Goal: Task Accomplishment & Management: Manage account settings

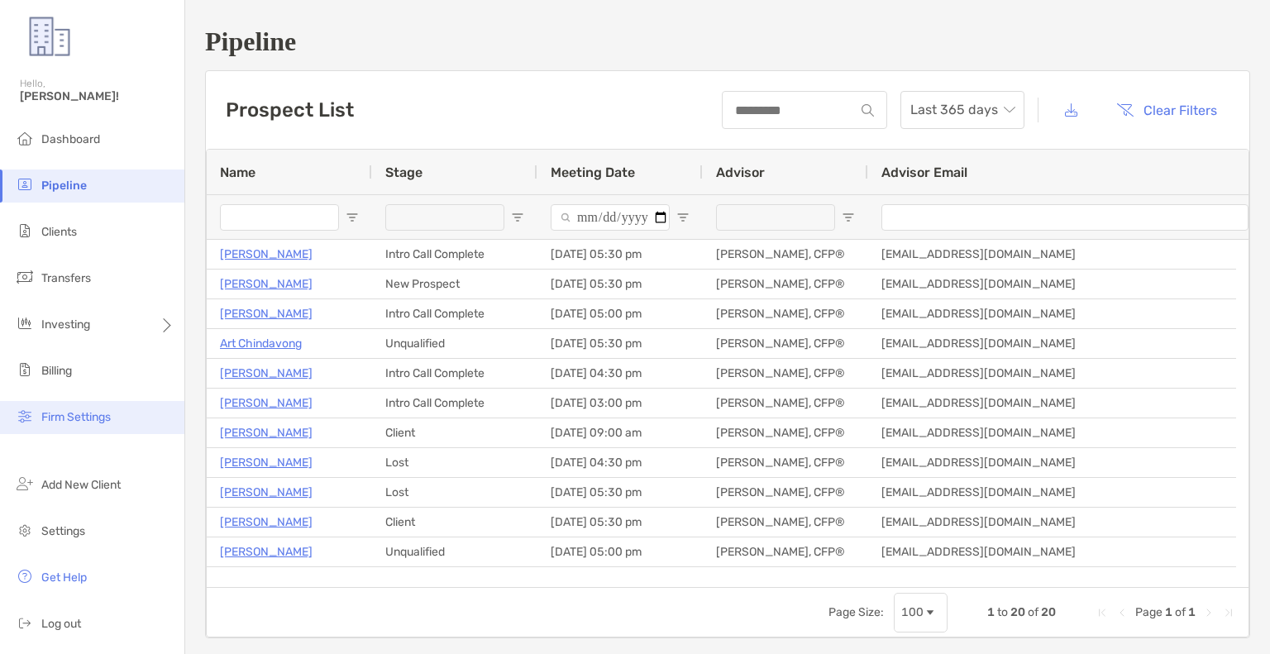
click at [90, 420] on span "Firm Settings" at bounding box center [75, 417] width 69 height 14
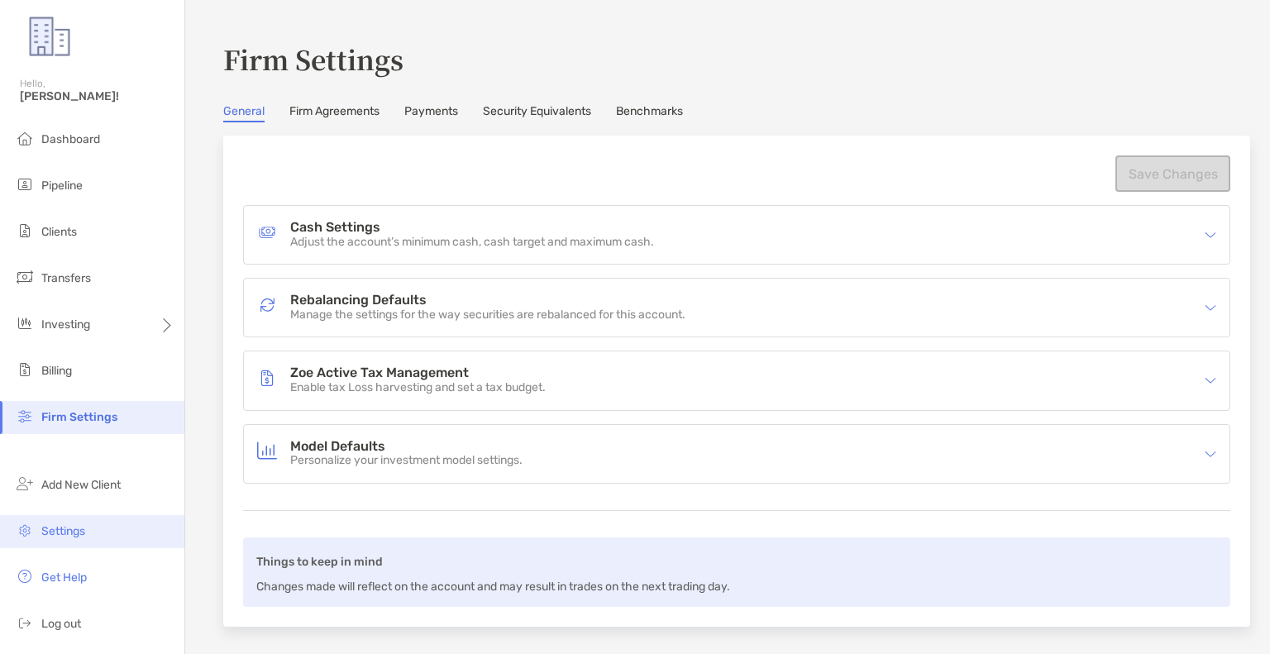
click at [66, 530] on span "Settings" at bounding box center [63, 531] width 44 height 14
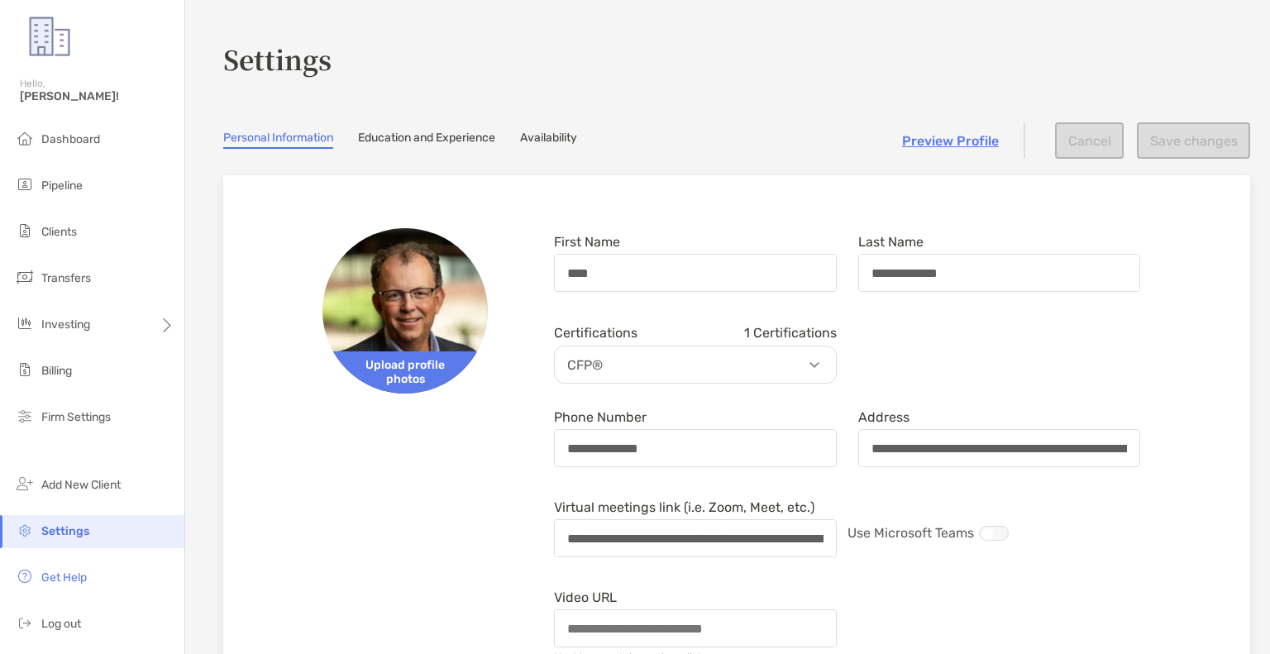
click at [558, 135] on link "Availability" at bounding box center [548, 140] width 57 height 18
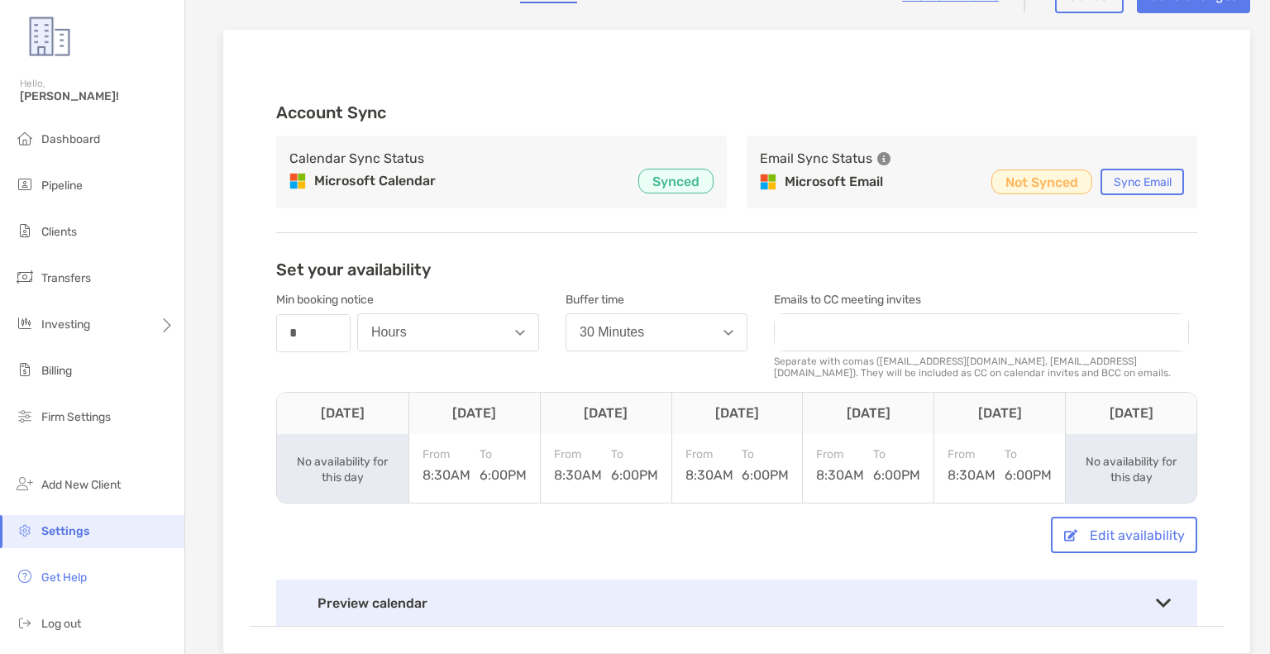
scroll to position [149, 0]
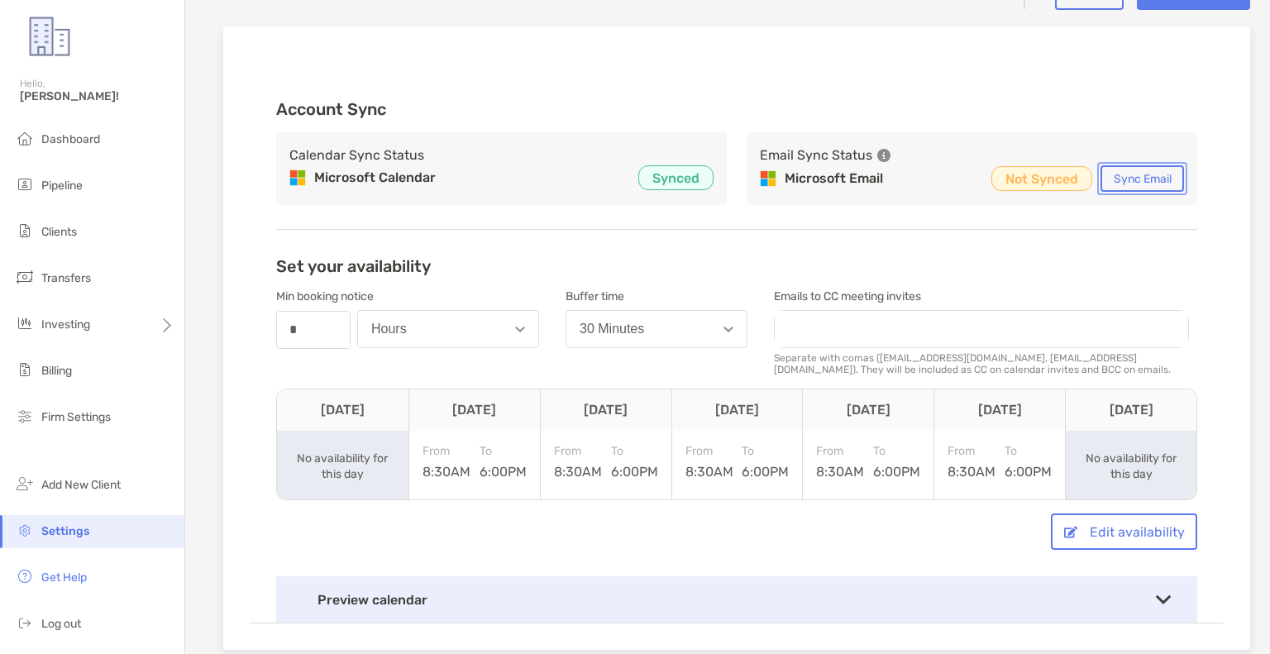
click at [1143, 180] on button "Sync Email" at bounding box center [1143, 178] width 84 height 26
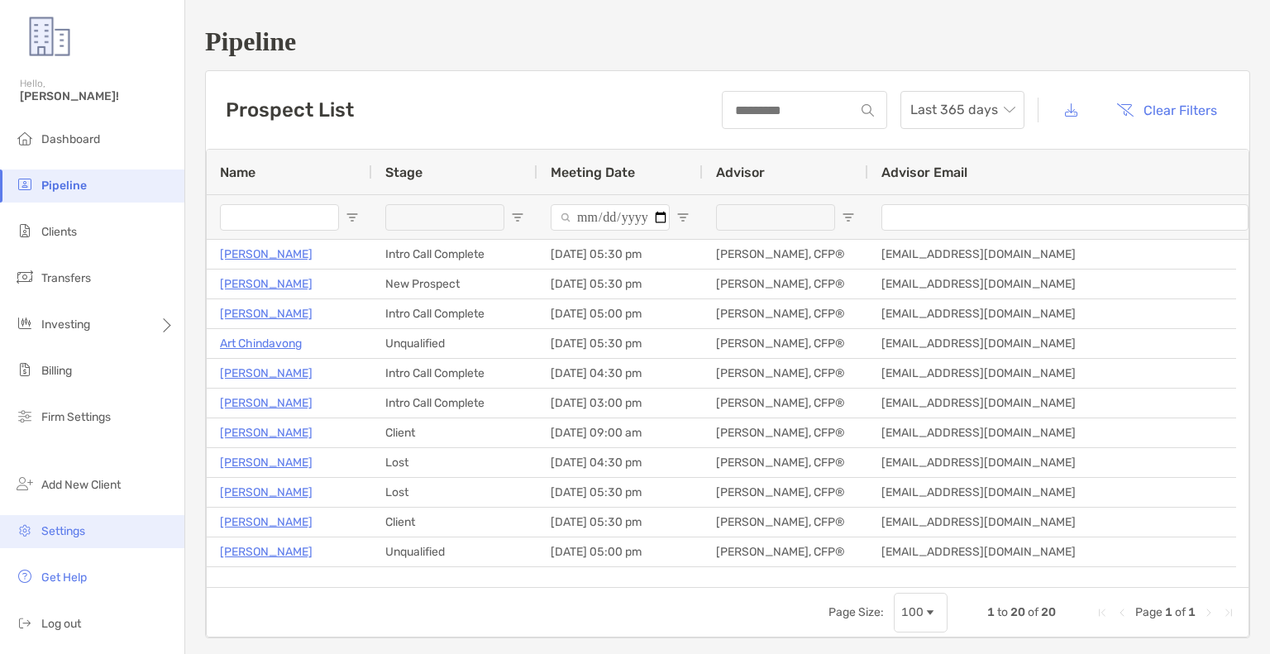
click at [59, 532] on span "Settings" at bounding box center [63, 531] width 44 height 14
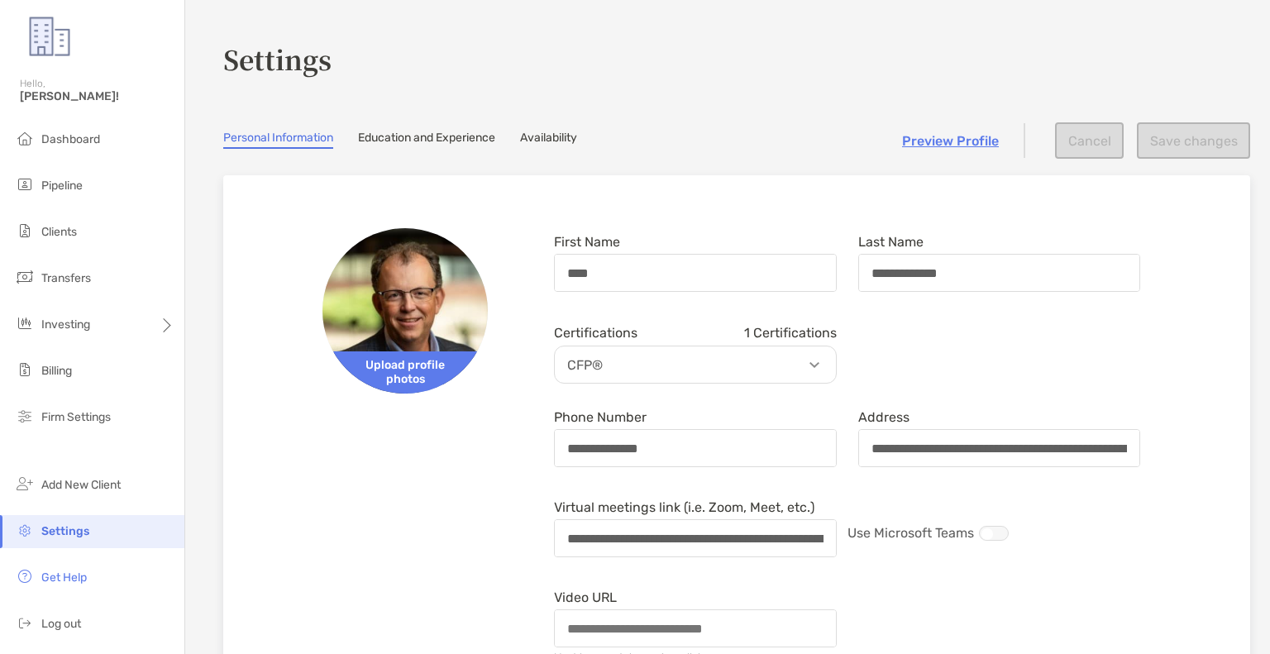
click at [555, 142] on link "Availability" at bounding box center [548, 140] width 57 height 18
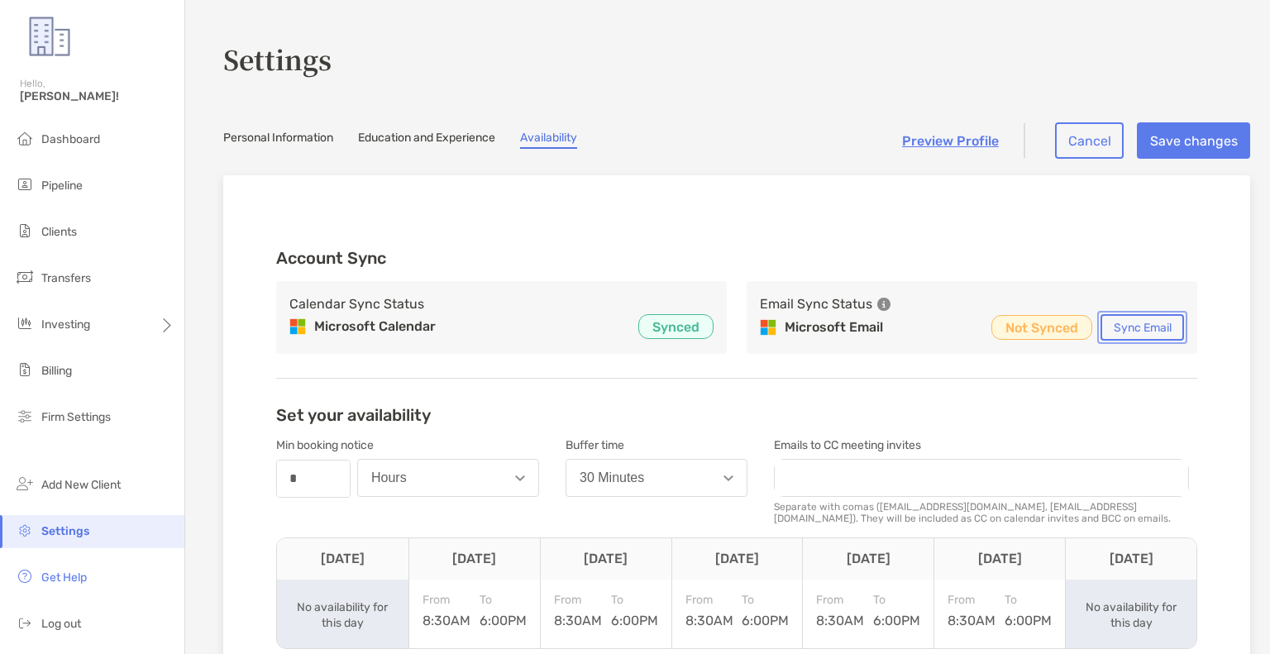
click at [1146, 326] on button "Sync Email" at bounding box center [1143, 327] width 84 height 26
